Goal: Navigation & Orientation: Find specific page/section

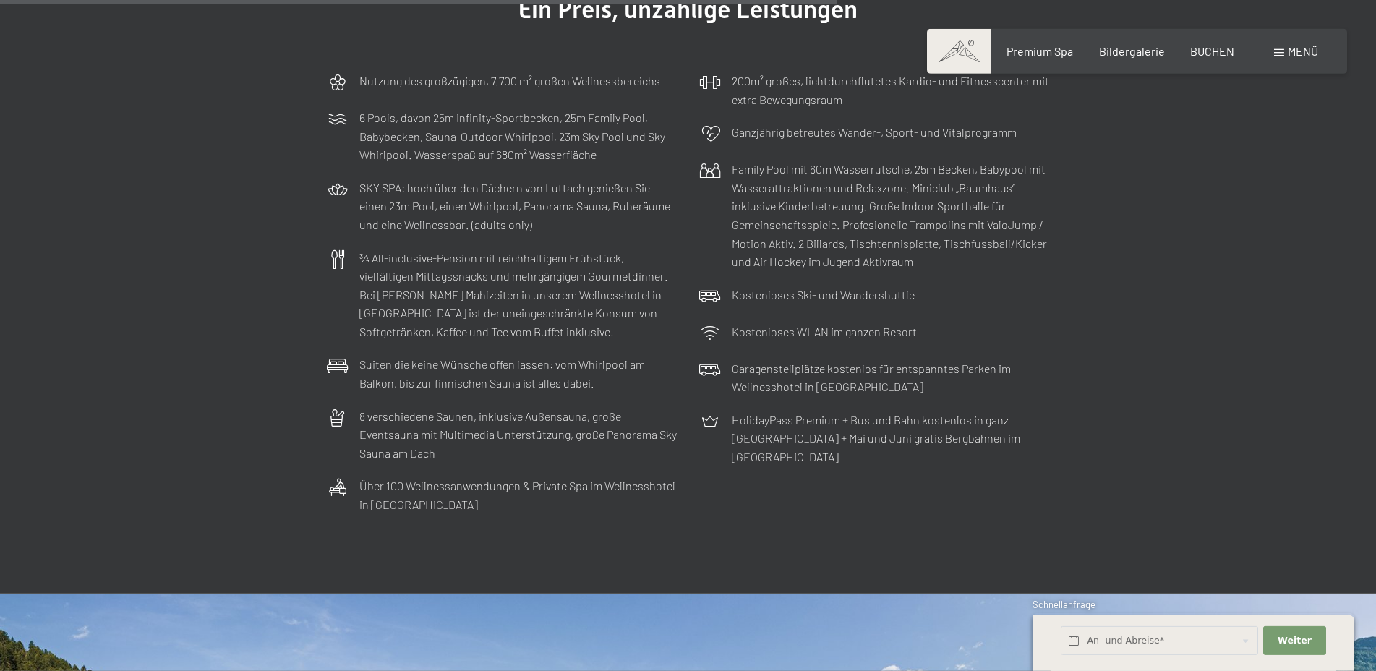
scroll to position [4498, 0]
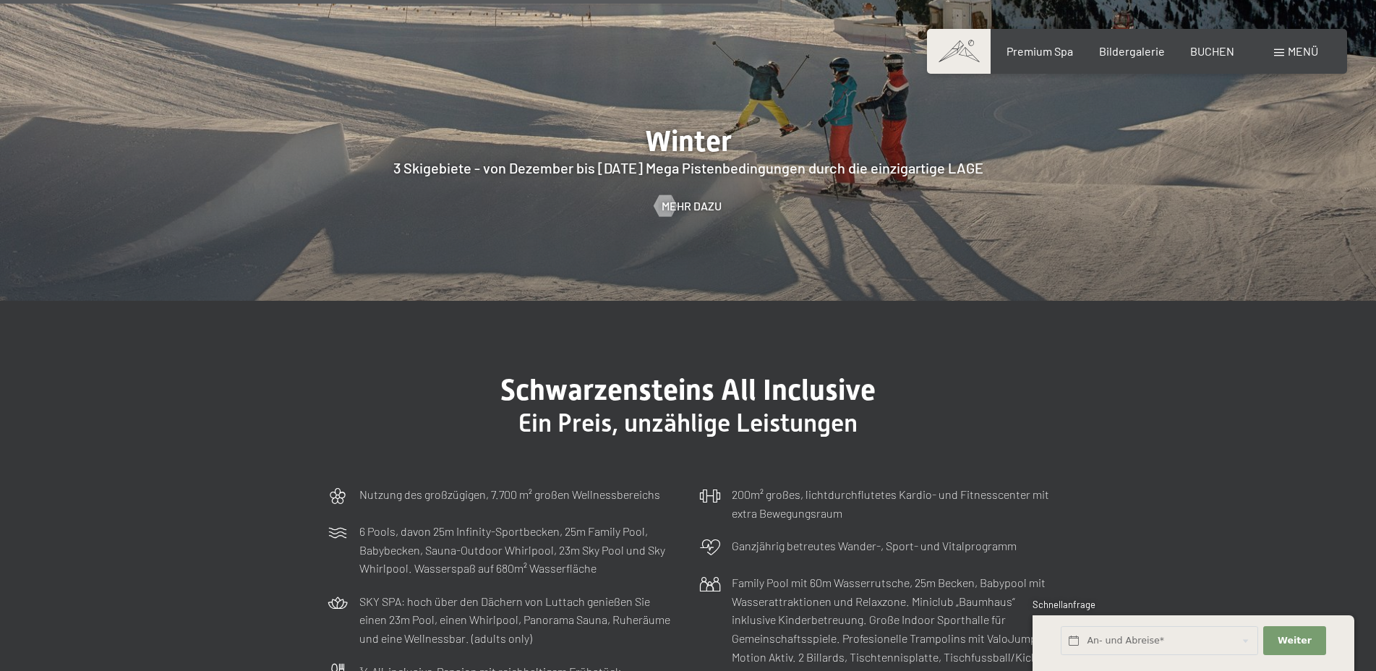
click at [1294, 51] on span "Menü" at bounding box center [1303, 51] width 30 height 14
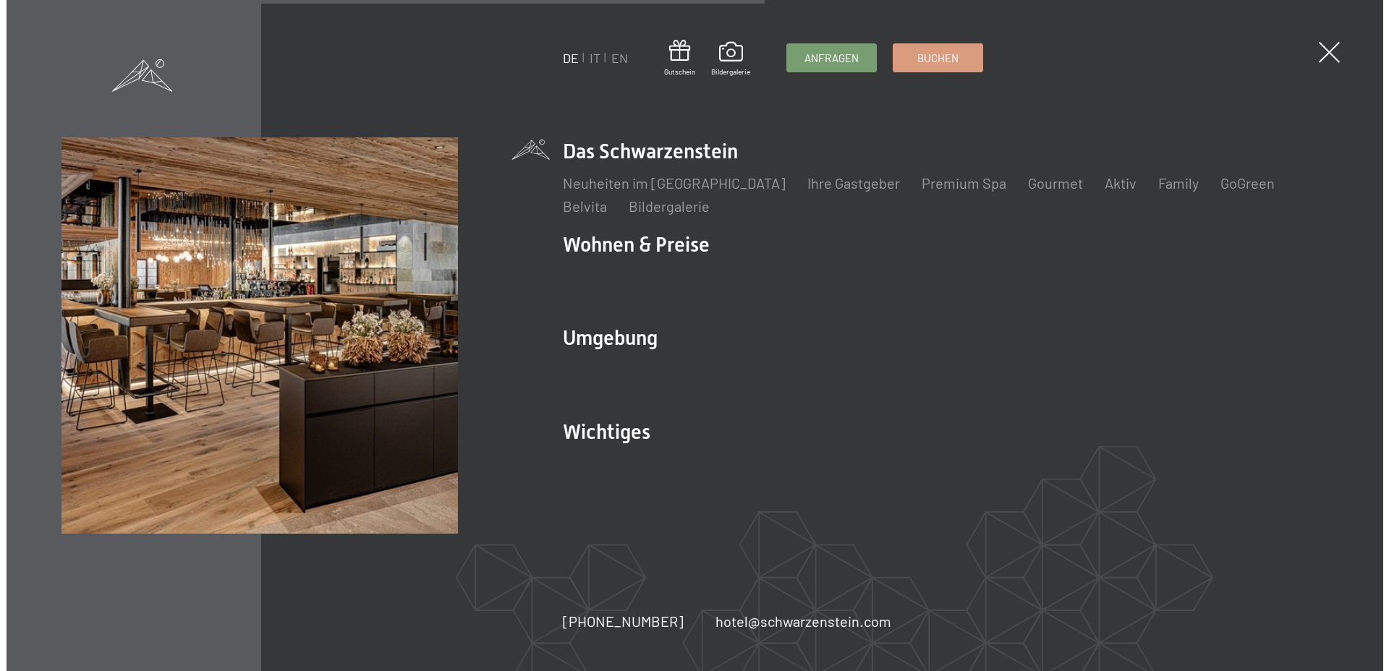
scroll to position [4076, 0]
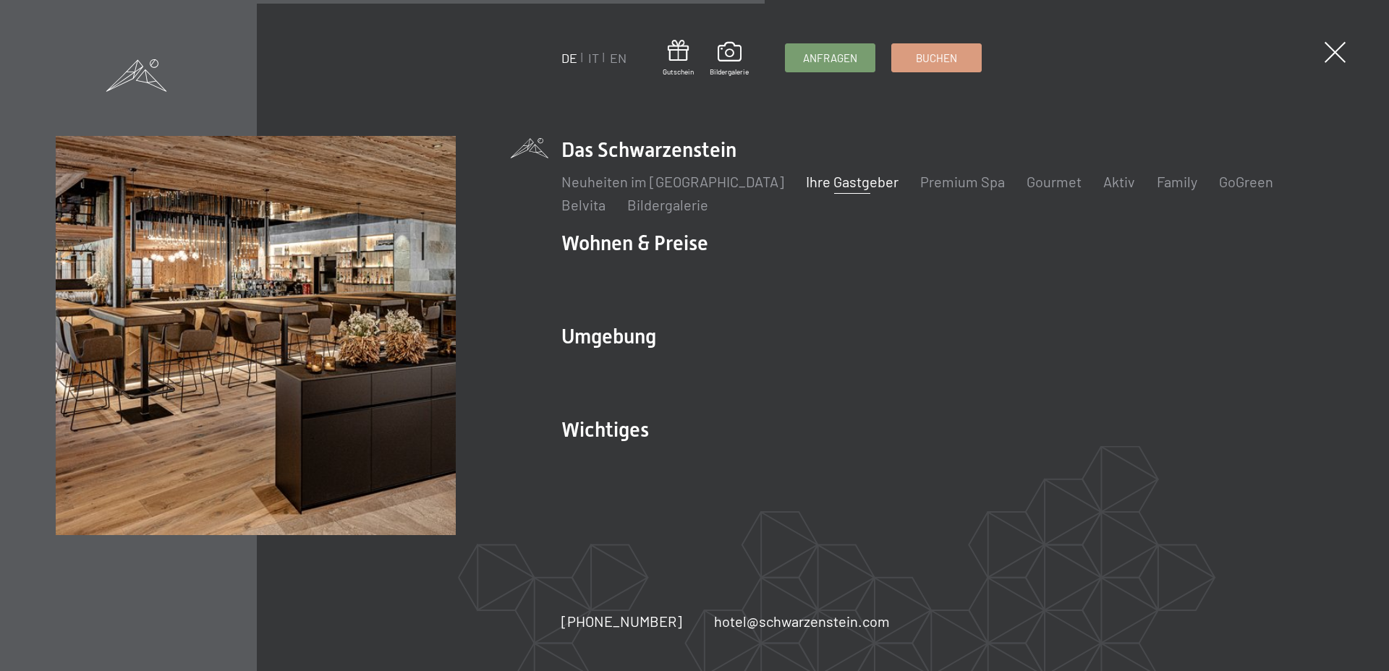
click at [820, 186] on link "Ihre Gastgeber" at bounding box center [852, 181] width 93 height 17
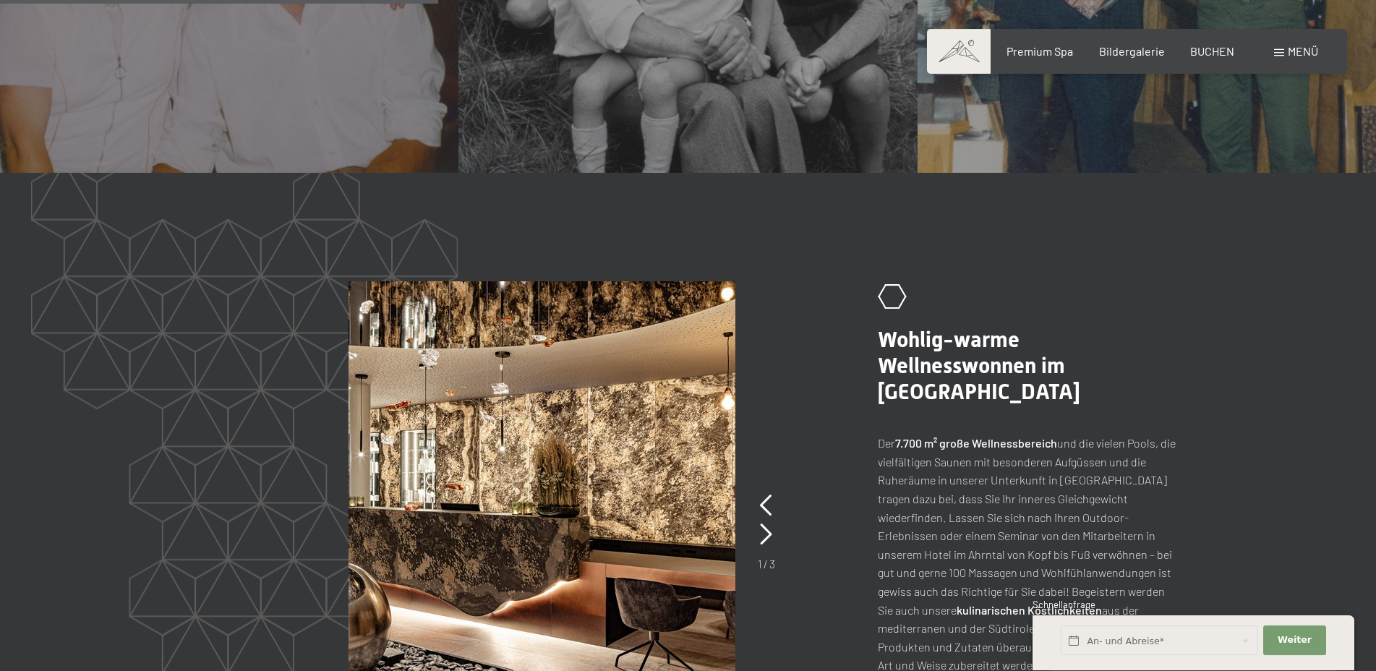
scroll to position [1623, 0]
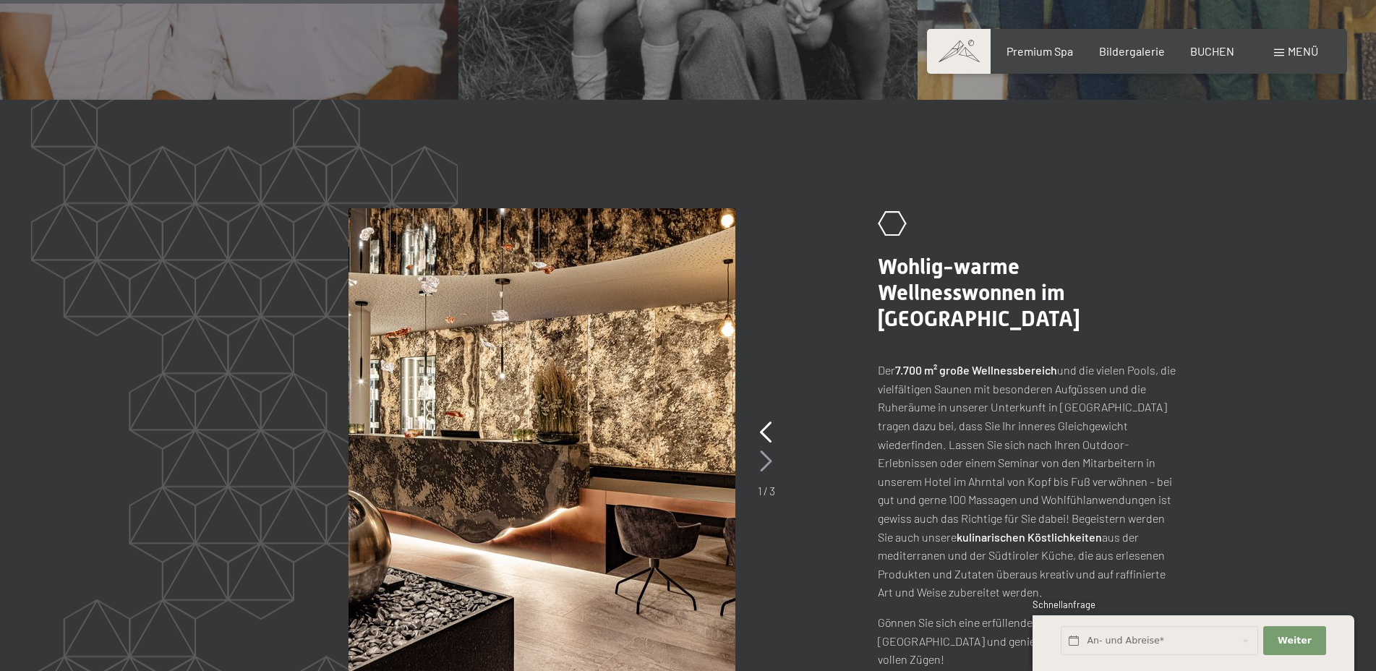
click at [761, 461] on icon at bounding box center [766, 462] width 12 height 22
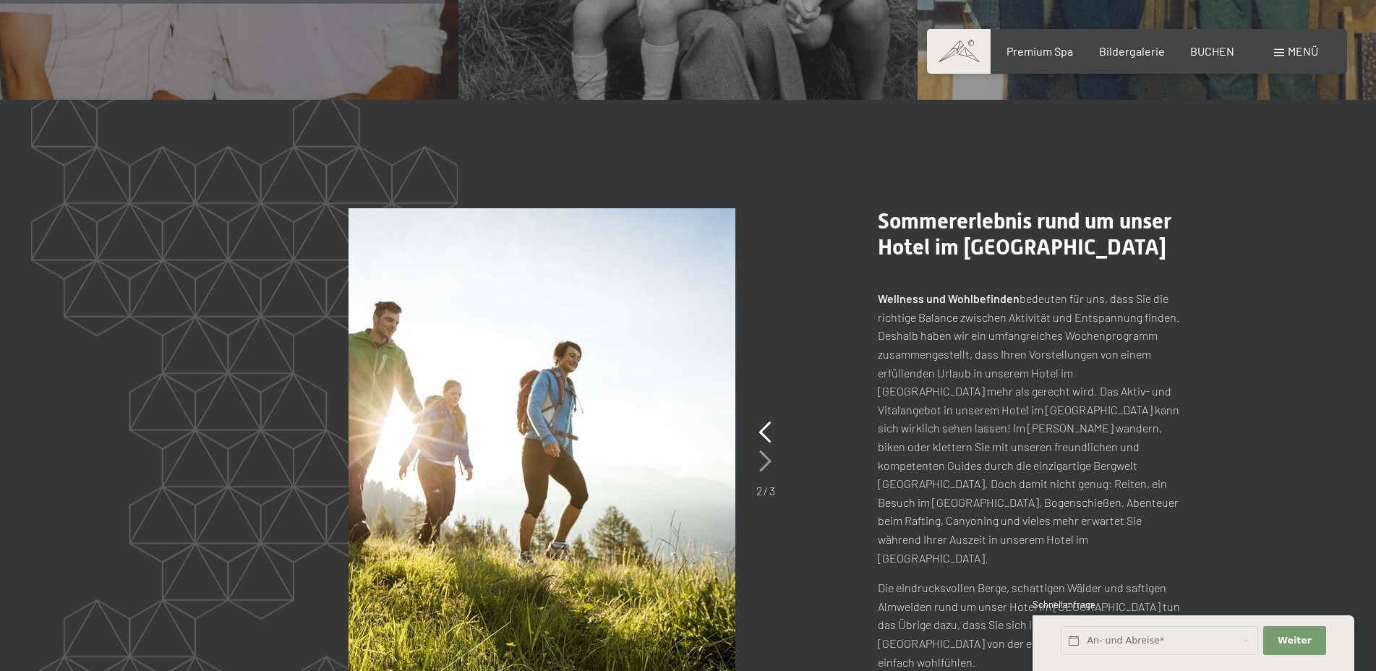
click at [761, 461] on icon at bounding box center [765, 462] width 12 height 22
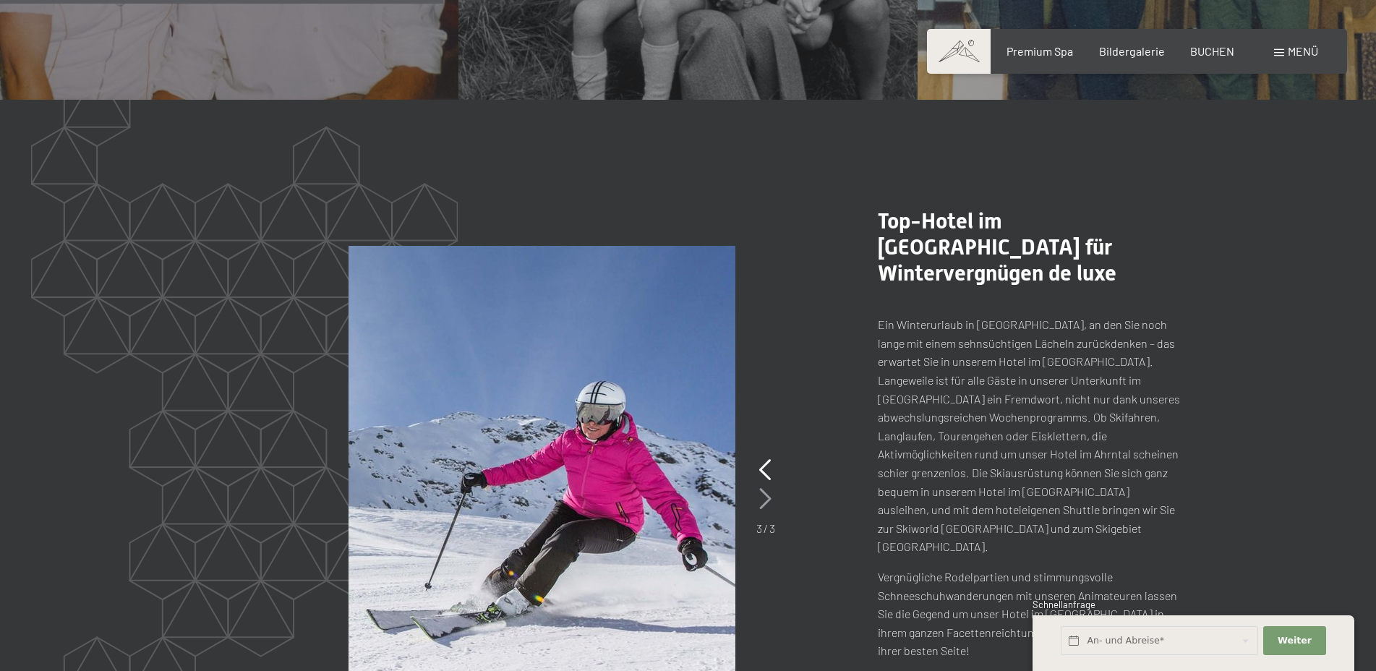
click at [761, 488] on icon at bounding box center [765, 499] width 12 height 22
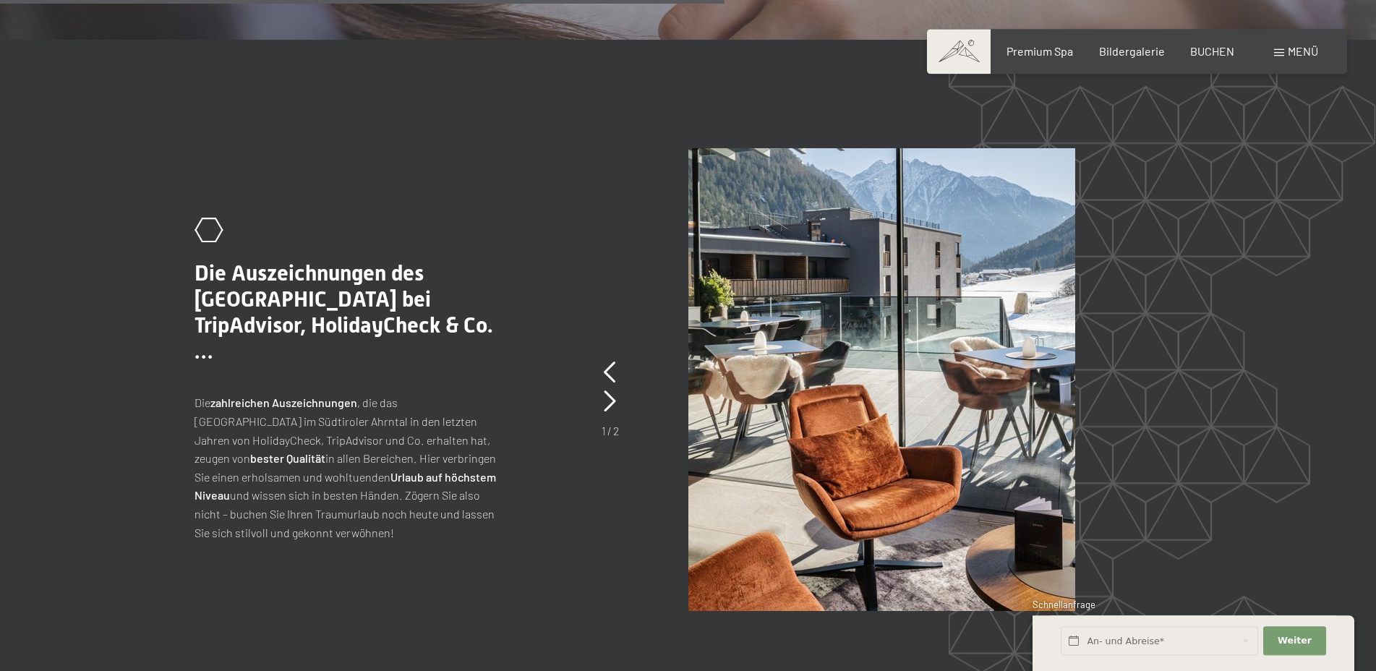
scroll to position [3025, 0]
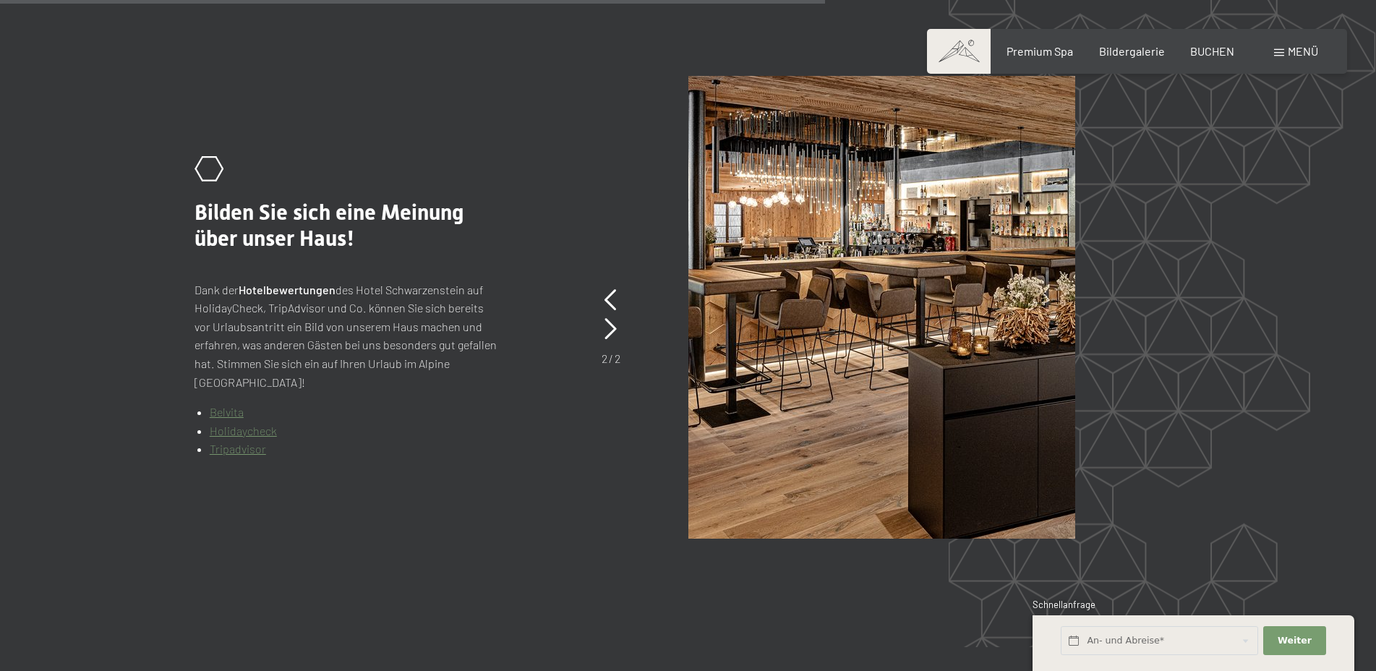
click at [601, 324] on div ".st0{fill:none;stroke:#FFFFFF;stroke-width:2;stroke-linecap:round;stroke-miterl…" at bounding box center [688, 307] width 987 height 463
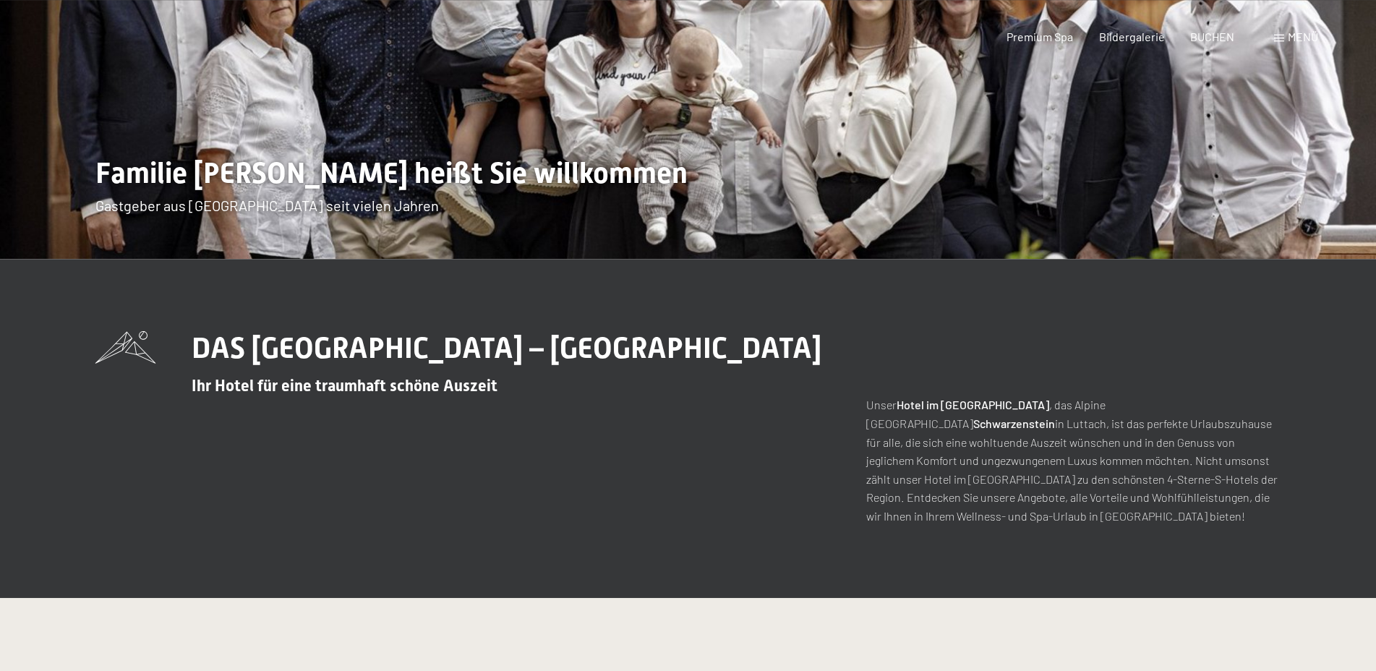
scroll to position [0, 0]
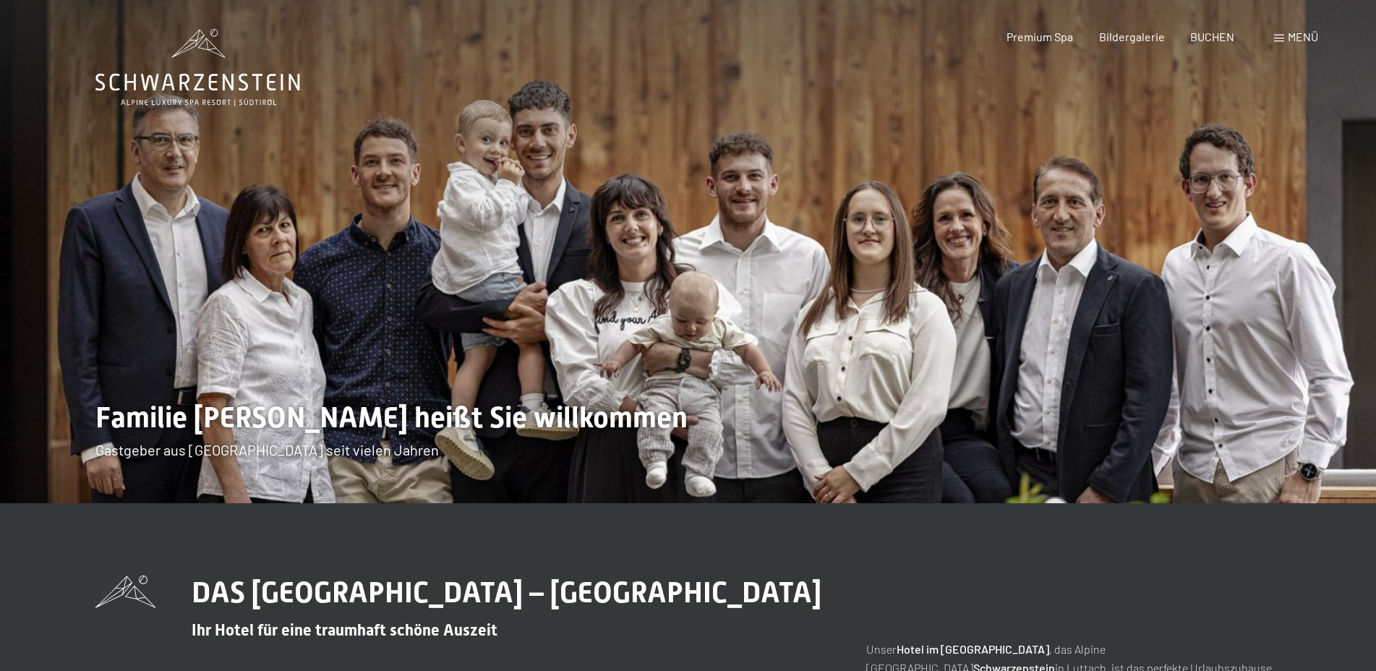
click at [1294, 45] on div "Buchen Anfragen Premium Spa Bildergalerie BUCHEN Menü DE IT EN Gutschein Bilder…" at bounding box center [1137, 37] width 362 height 16
click at [1294, 33] on span "Menü" at bounding box center [1303, 37] width 30 height 14
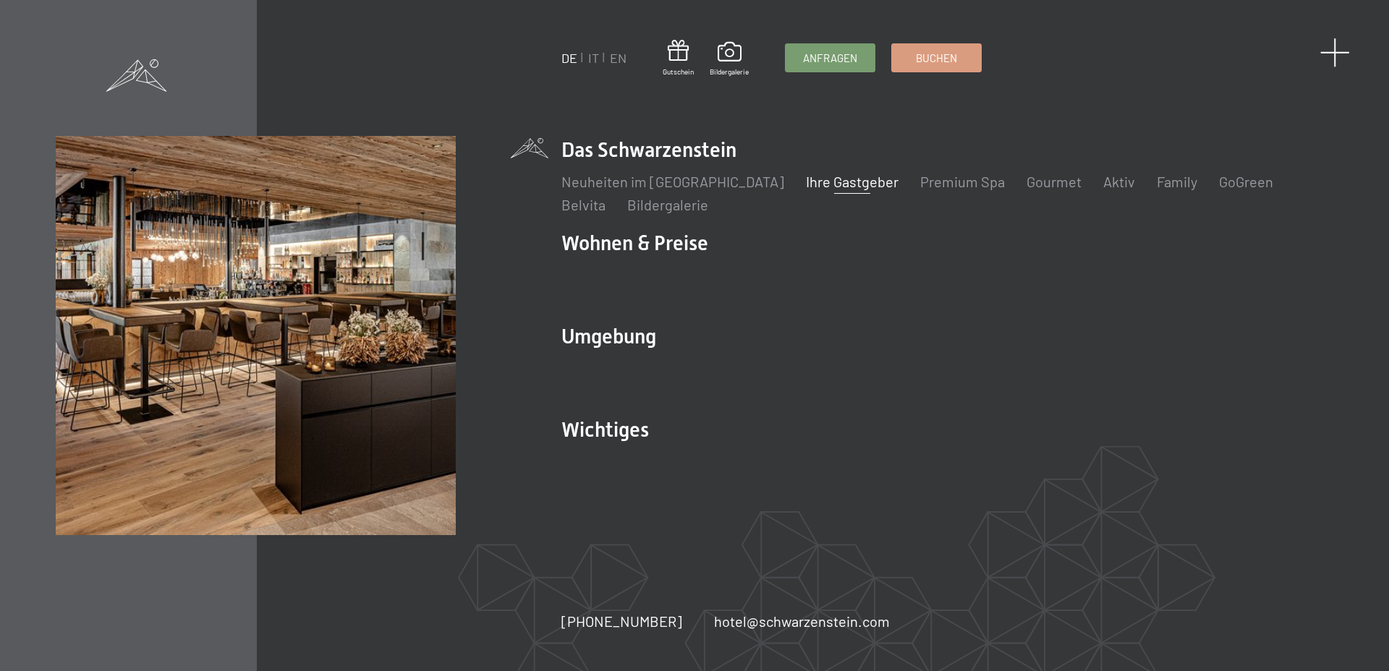
click at [1333, 49] on span at bounding box center [1335, 53] width 30 height 30
